Goal: Task Accomplishment & Management: Manage account settings

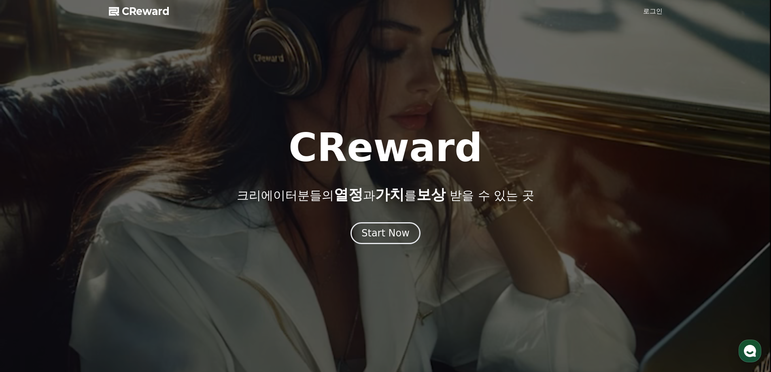
click at [650, 11] on link "로그인" at bounding box center [652, 11] width 19 height 10
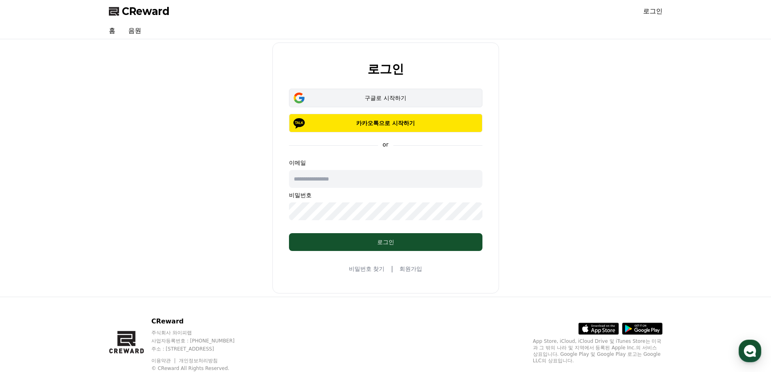
click at [406, 96] on div "구글로 시작하기" at bounding box center [386, 98] width 170 height 8
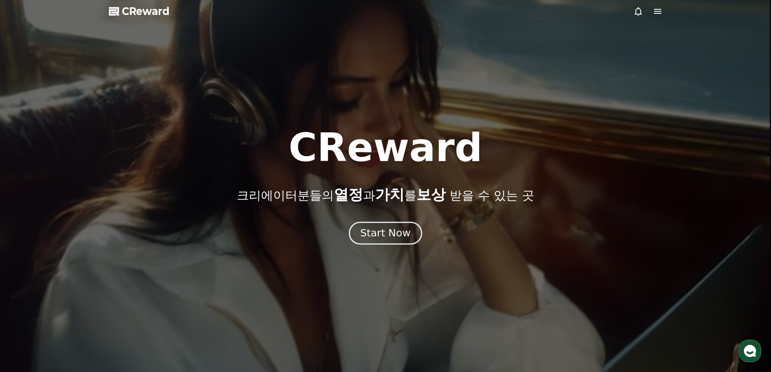
click at [392, 233] on div "Start Now" at bounding box center [385, 233] width 50 height 14
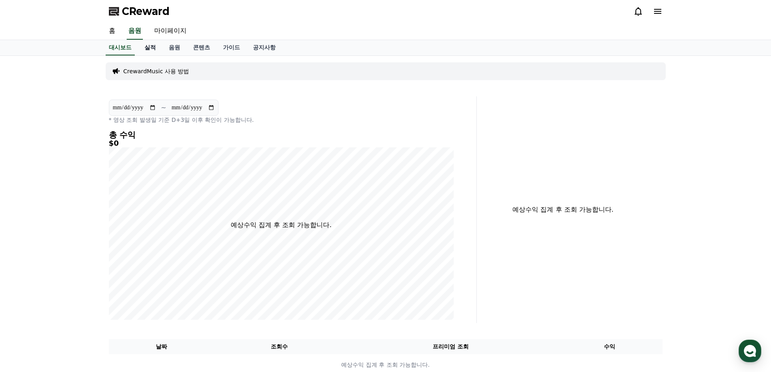
click at [146, 48] on link "실적" at bounding box center [150, 47] width 24 height 15
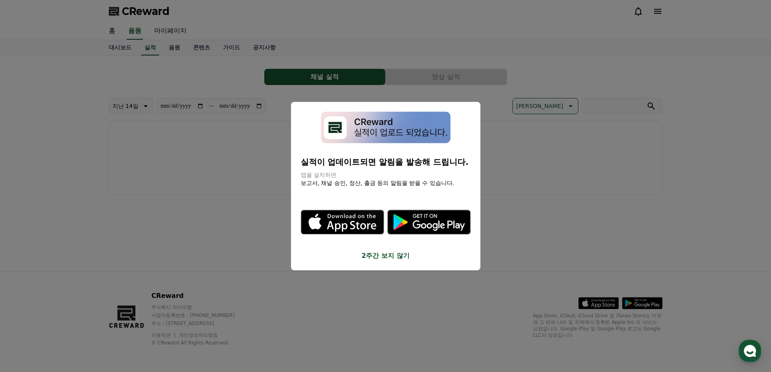
click at [371, 254] on button "2주간 보지 않기" at bounding box center [386, 256] width 170 height 10
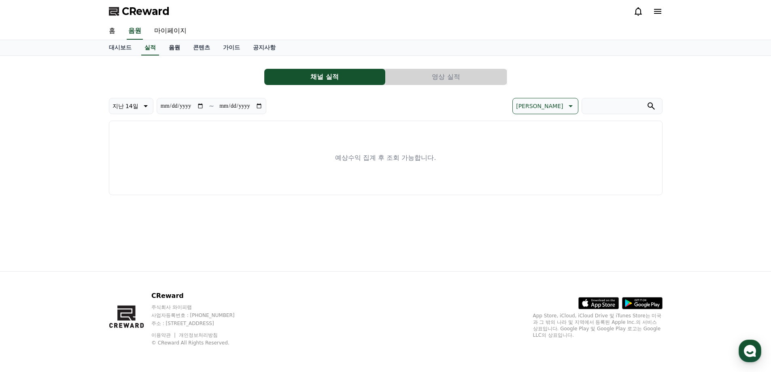
click at [177, 46] on link "음원" at bounding box center [174, 47] width 24 height 15
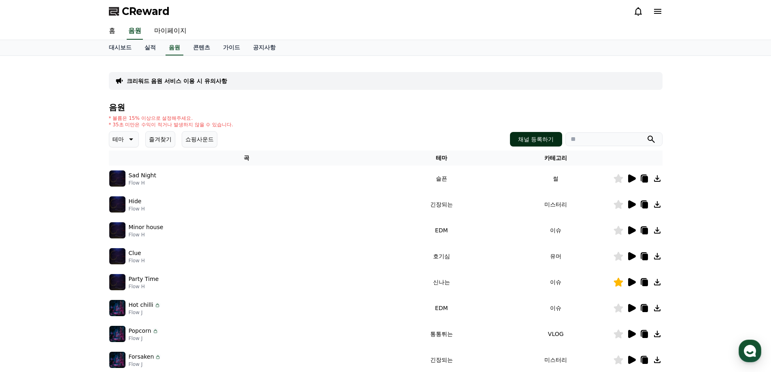
click at [550, 140] on button "채널 등록하기" at bounding box center [536, 139] width 52 height 15
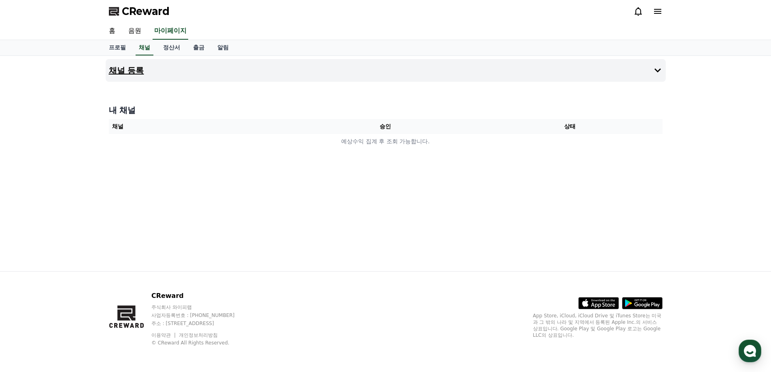
click at [315, 78] on button "채널 등록" at bounding box center [386, 70] width 560 height 23
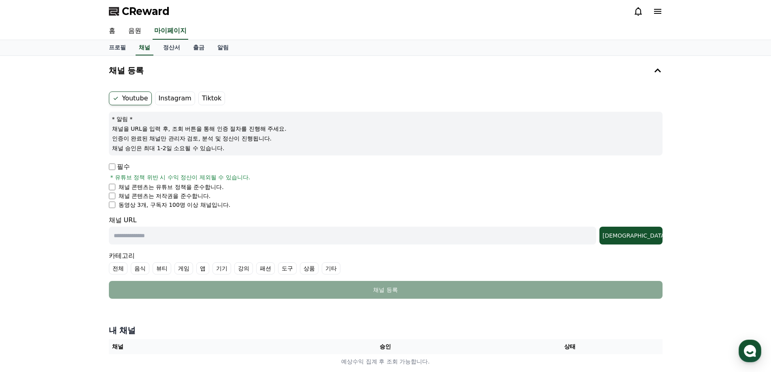
click at [169, 235] on input "text" at bounding box center [352, 236] width 487 height 18
paste input "**********"
type input "**********"
click at [646, 237] on div "조회" at bounding box center [630, 235] width 57 height 8
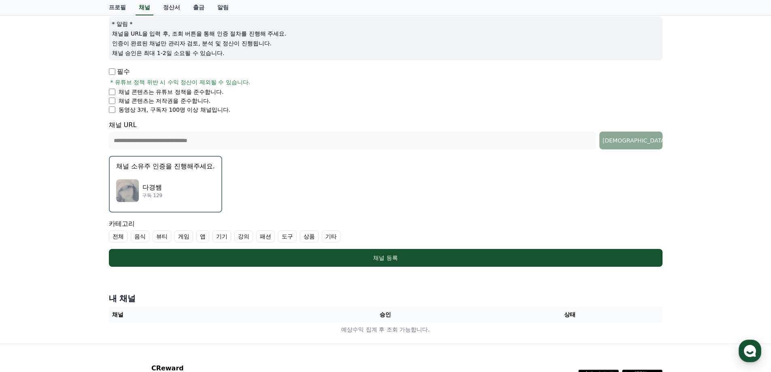
scroll to position [135, 0]
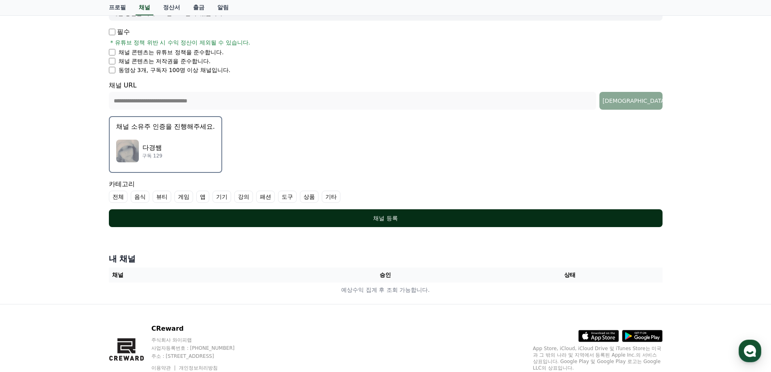
click at [387, 219] on div "채널 등록" at bounding box center [385, 218] width 521 height 8
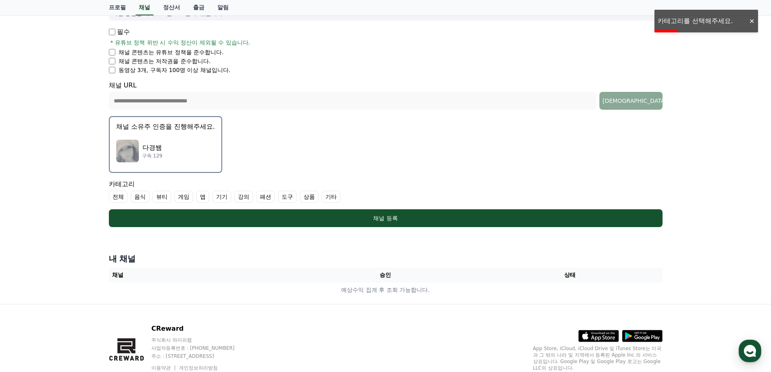
click at [123, 197] on label "전체" at bounding box center [118, 197] width 19 height 12
click at [342, 195] on label "기타" at bounding box center [340, 197] width 19 height 12
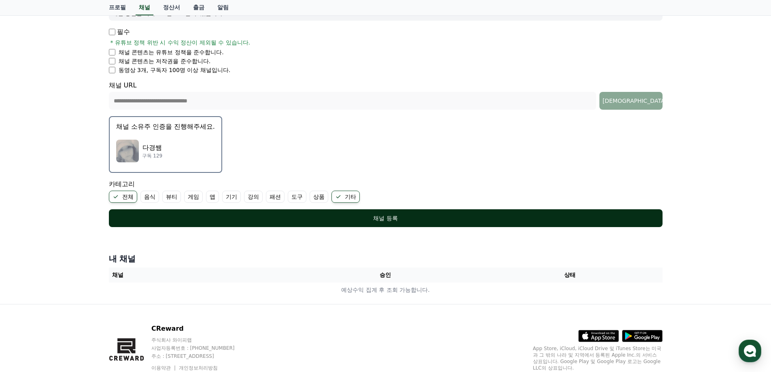
click at [357, 223] on button "채널 등록" at bounding box center [385, 218] width 553 height 18
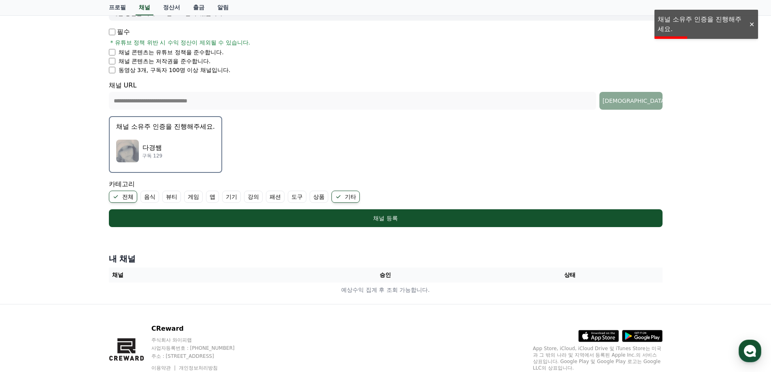
click at [307, 160] on form "**********" at bounding box center [385, 92] width 553 height 270
click at [749, 23] on div at bounding box center [751, 25] width 13 height 8
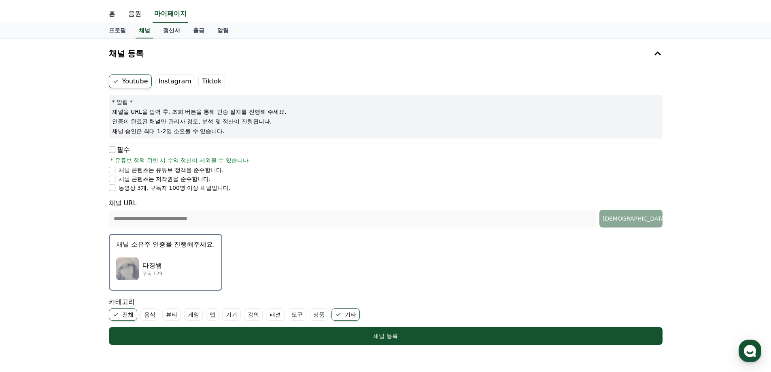
scroll to position [0, 0]
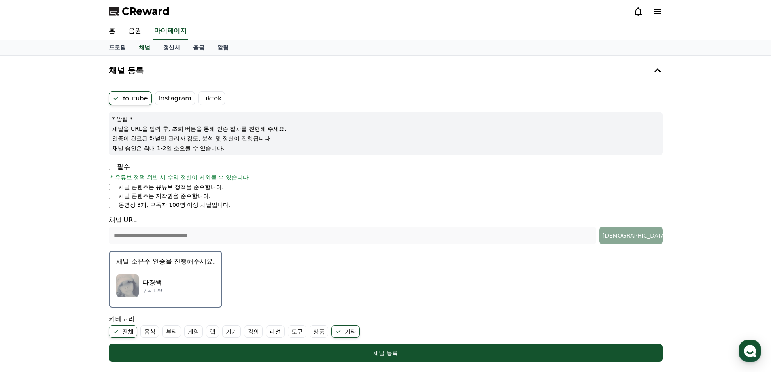
click at [182, 281] on div "다경쌤 구독 129" at bounding box center [165, 285] width 99 height 32
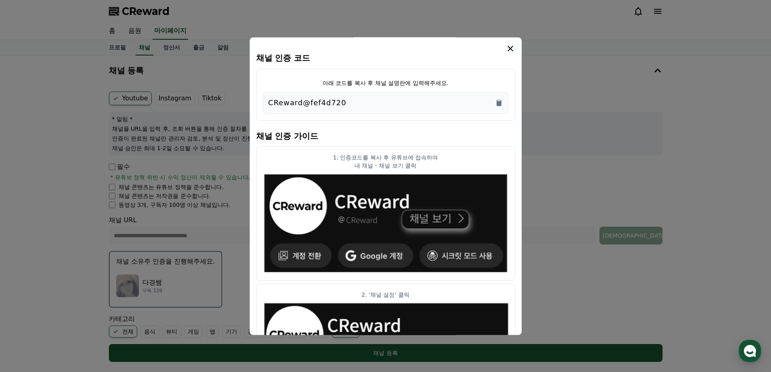
drag, startPoint x: 340, startPoint y: 104, endPoint x: 265, endPoint y: 104, distance: 75.2
click at [265, 104] on div "CReward@fef4d720" at bounding box center [385, 103] width 245 height 22
copy p "CReward@fef4d720"
click at [510, 51] on icon "modal" at bounding box center [510, 49] width 10 height 10
copy p "CReward@fef4d720"
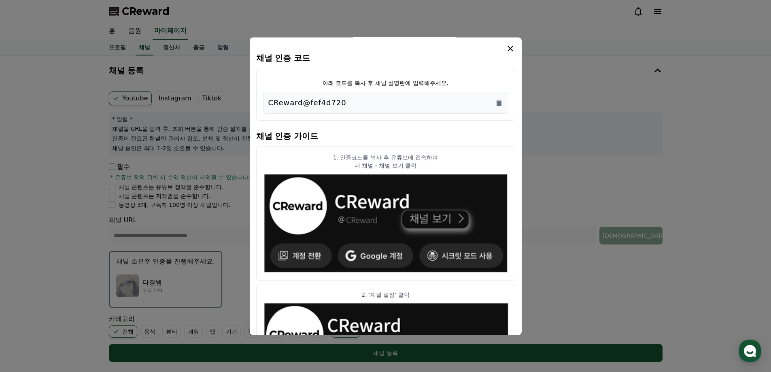
click at [512, 51] on icon "modal" at bounding box center [510, 49] width 10 height 10
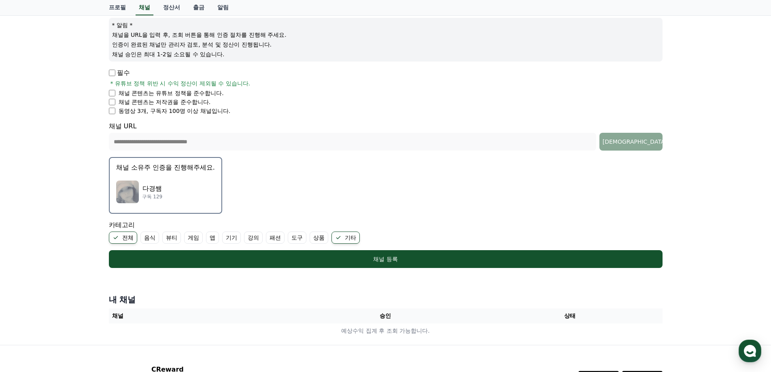
scroll to position [135, 0]
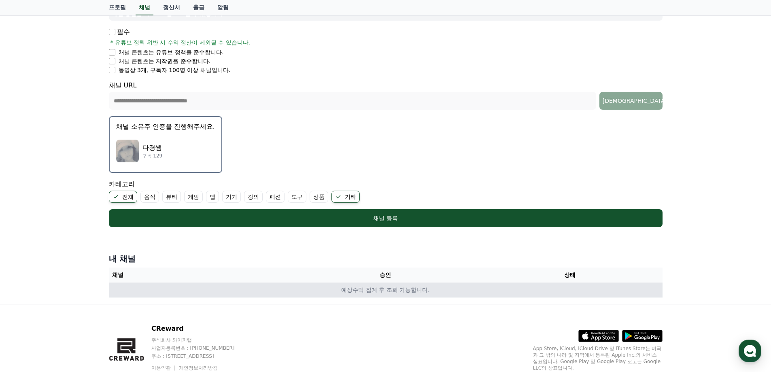
click at [366, 292] on td "예상수익 집계 후 조회 가능합니다." at bounding box center [385, 289] width 553 height 15
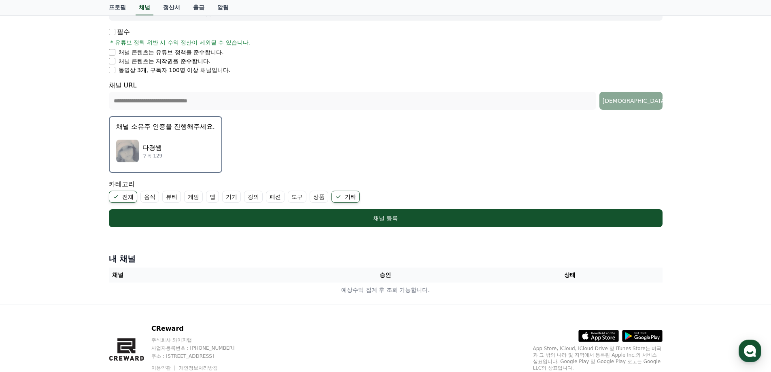
click at [205, 148] on div "다경쌤 구독 129" at bounding box center [165, 151] width 99 height 32
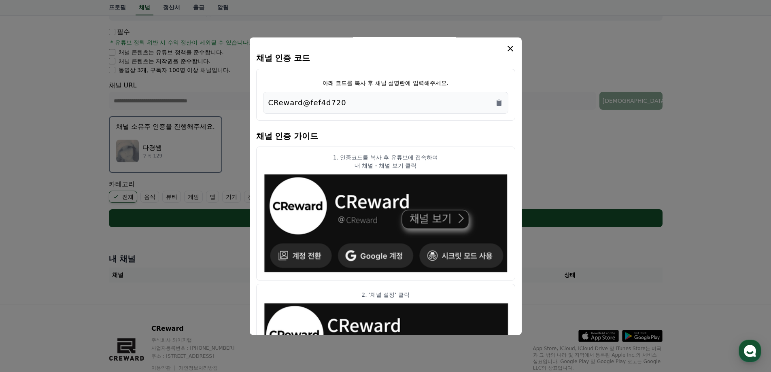
click at [505, 48] on icon "modal" at bounding box center [510, 49] width 10 height 10
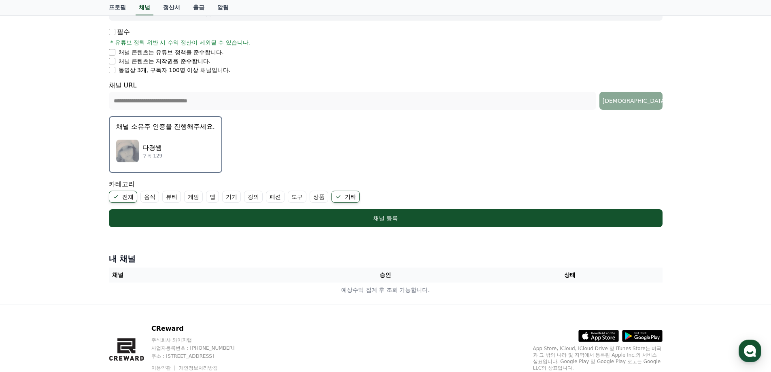
click at [320, 177] on form "**********" at bounding box center [385, 92] width 553 height 270
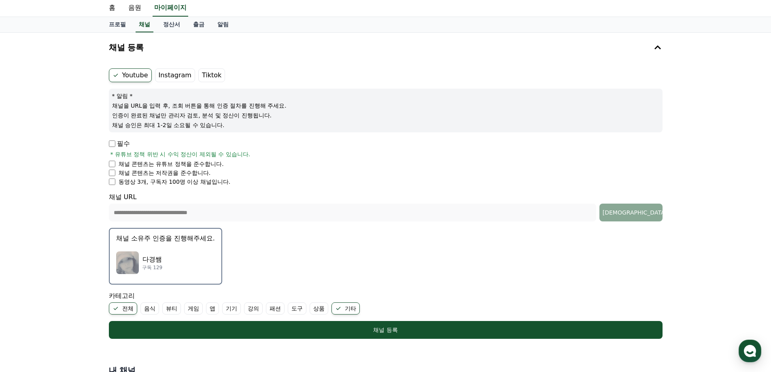
scroll to position [0, 0]
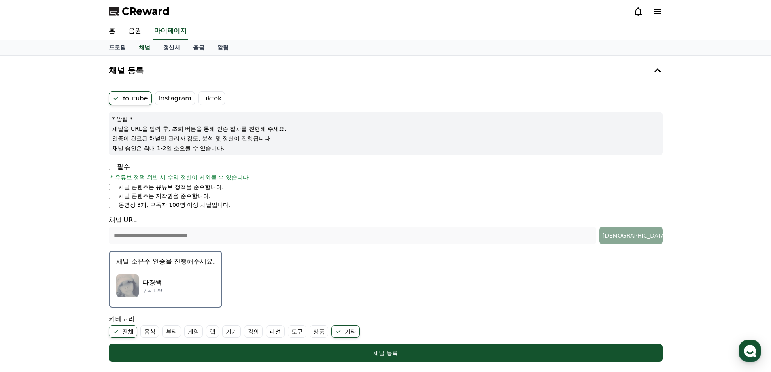
click at [129, 287] on img "button" at bounding box center [127, 285] width 23 height 23
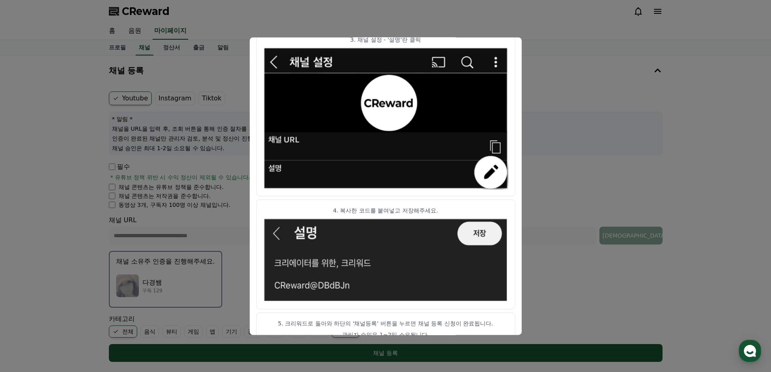
scroll to position [401, 0]
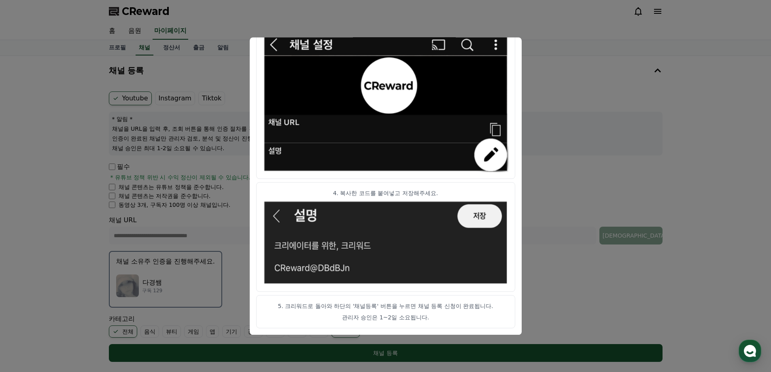
click at [595, 157] on button "close modal" at bounding box center [385, 186] width 771 height 372
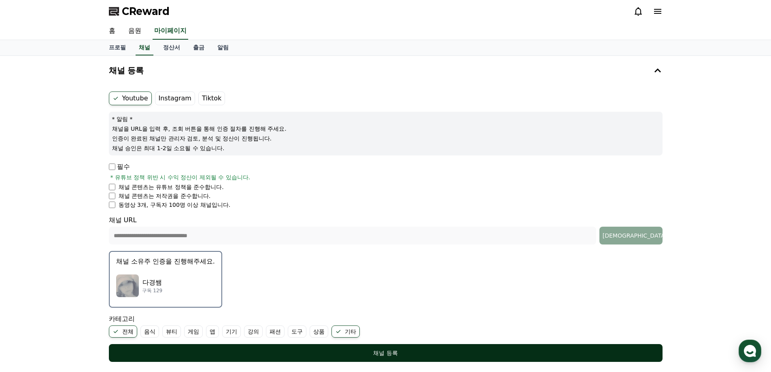
drag, startPoint x: 396, startPoint y: 345, endPoint x: 400, endPoint y: 348, distance: 4.3
click at [396, 345] on button "채널 등록" at bounding box center [385, 353] width 553 height 18
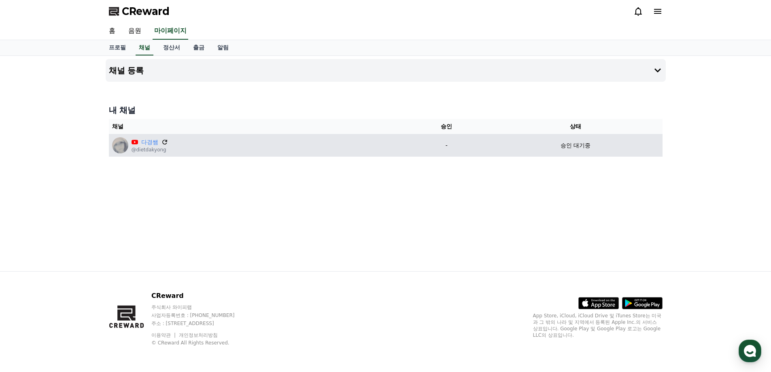
click at [163, 142] on icon at bounding box center [164, 141] width 7 height 7
click at [165, 142] on icon at bounding box center [164, 141] width 7 height 7
click at [164, 141] on icon at bounding box center [164, 141] width 7 height 7
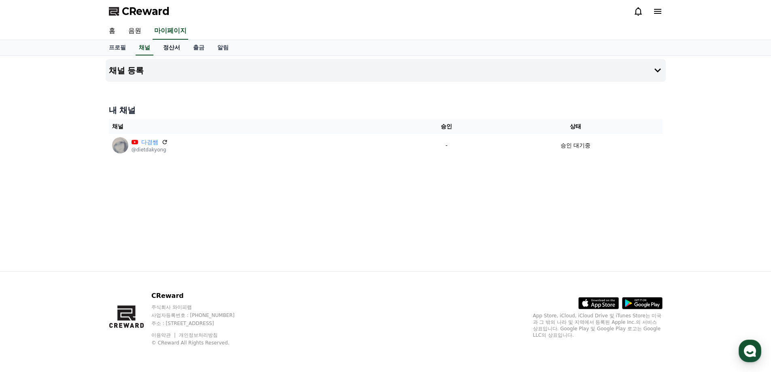
click at [175, 47] on link "정산서" at bounding box center [172, 47] width 30 height 15
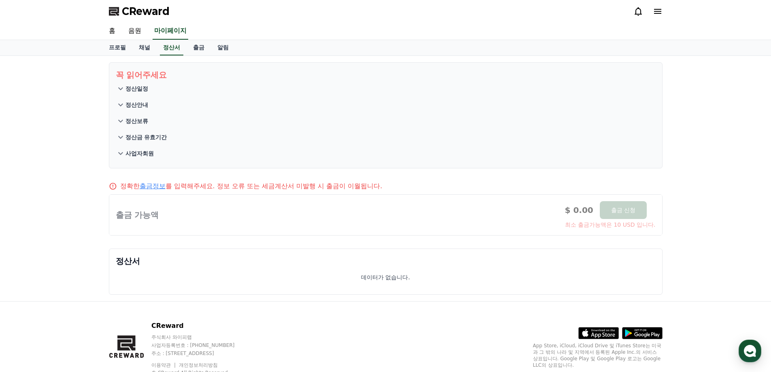
click at [160, 185] on link "출금정보" at bounding box center [153, 186] width 26 height 8
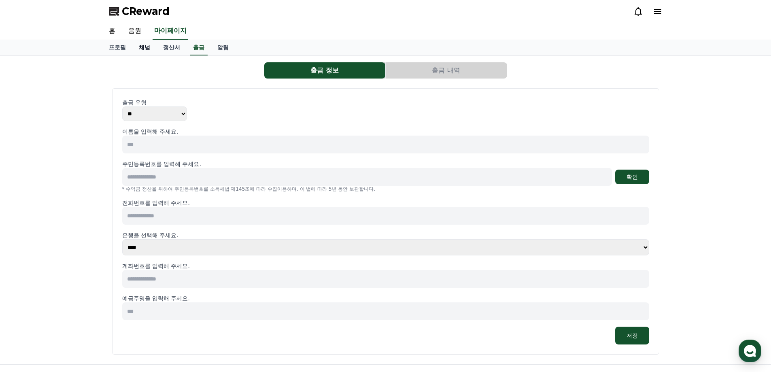
click at [147, 45] on link "채널" at bounding box center [144, 47] width 24 height 15
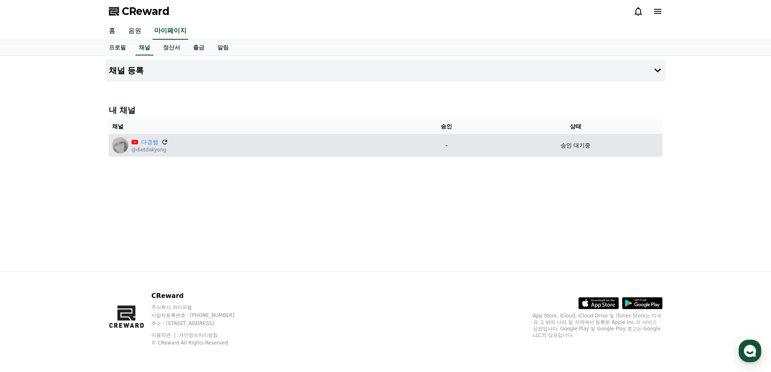
click at [164, 141] on icon at bounding box center [164, 141] width 7 height 7
